Goal: Information Seeking & Learning: Learn about a topic

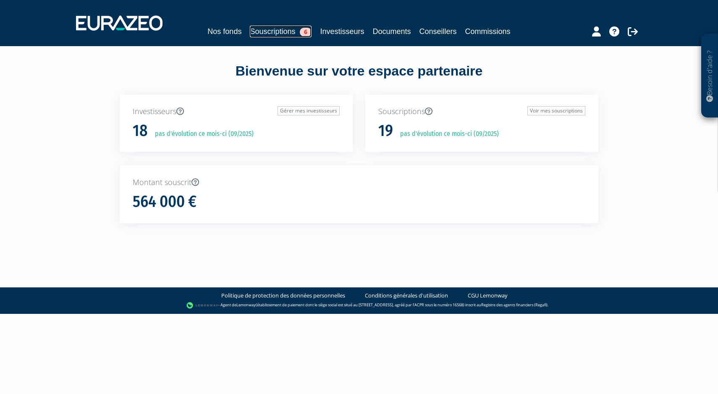
click at [288, 31] on link "Souscriptions 6" at bounding box center [281, 32] width 62 height 12
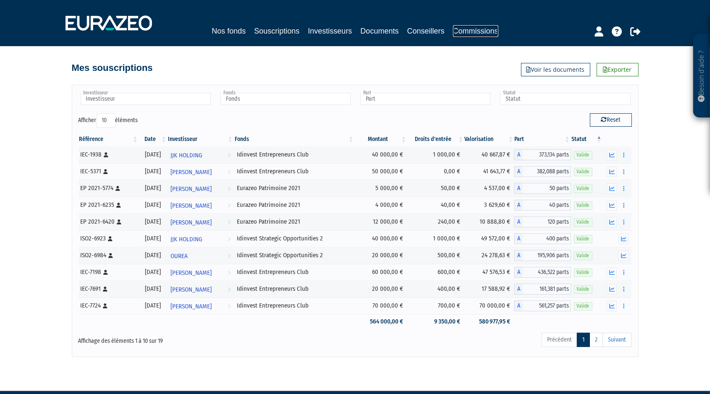
click at [498, 29] on link "Commissions" at bounding box center [475, 31] width 45 height 12
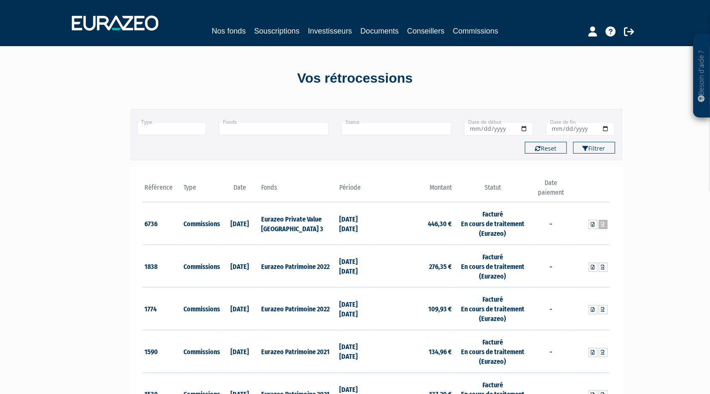
click at [604, 222] on icon at bounding box center [603, 224] width 4 height 5
click at [593, 225] on icon at bounding box center [593, 224] width 4 height 5
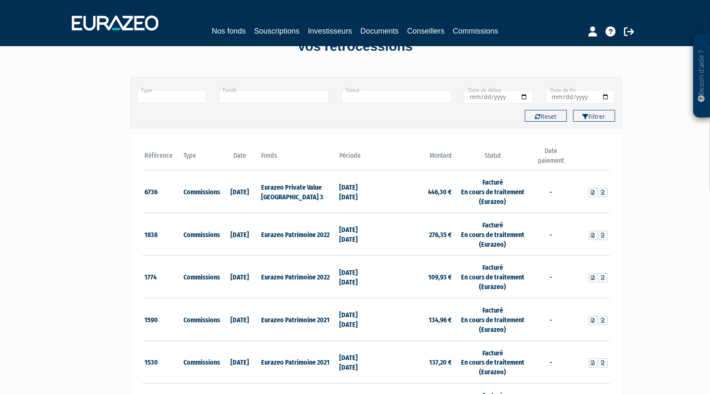
scroll to position [32, 0]
click at [606, 192] on link at bounding box center [603, 192] width 9 height 9
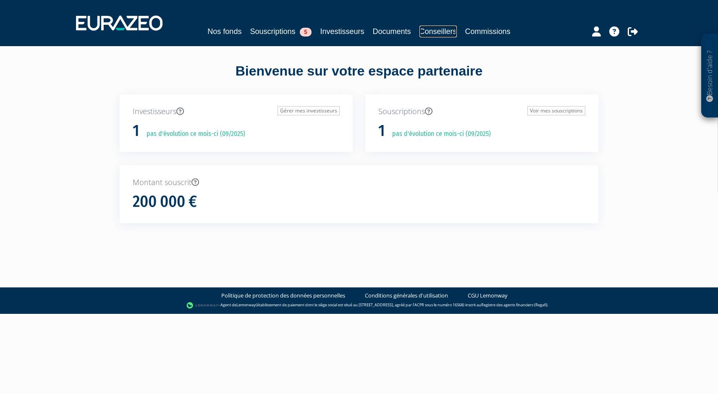
click at [455, 28] on link "Conseillers" at bounding box center [437, 32] width 37 height 12
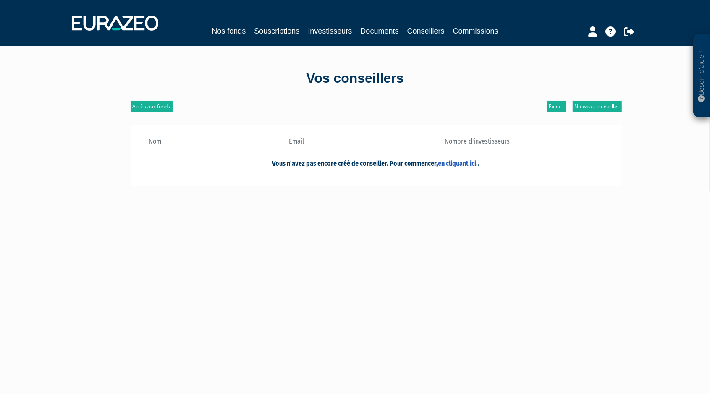
click at [499, 38] on div "Nos fonds Souscriptions Investisseurs Documents Conseillers Commissions" at bounding box center [354, 23] width 579 height 31
click at [498, 35] on link "Commissions" at bounding box center [475, 31] width 45 height 12
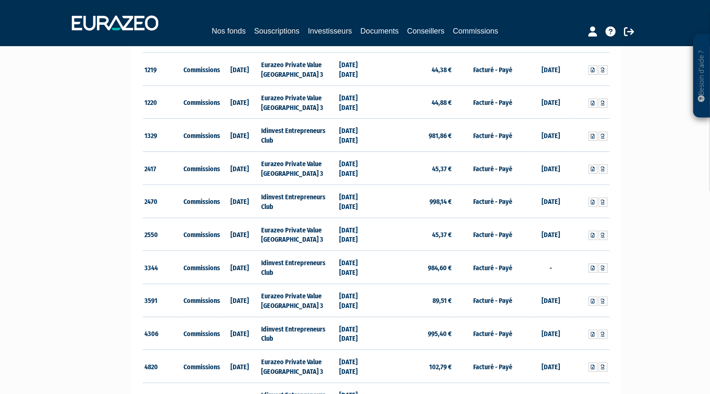
scroll to position [286, 0]
